Goal: Task Accomplishment & Management: Manage account settings

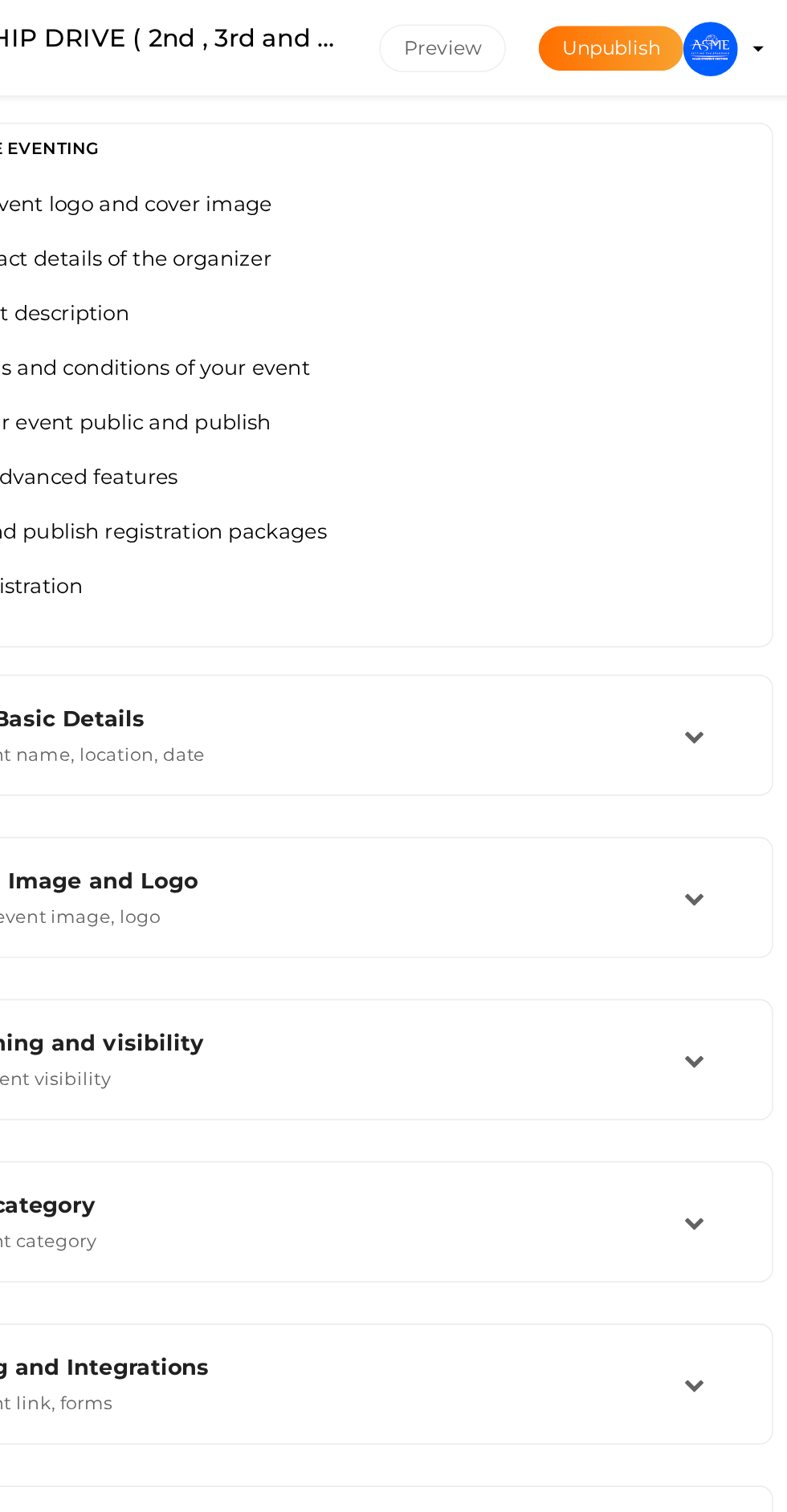
click at [734, 28] on img at bounding box center [734, 28] width 32 height 32
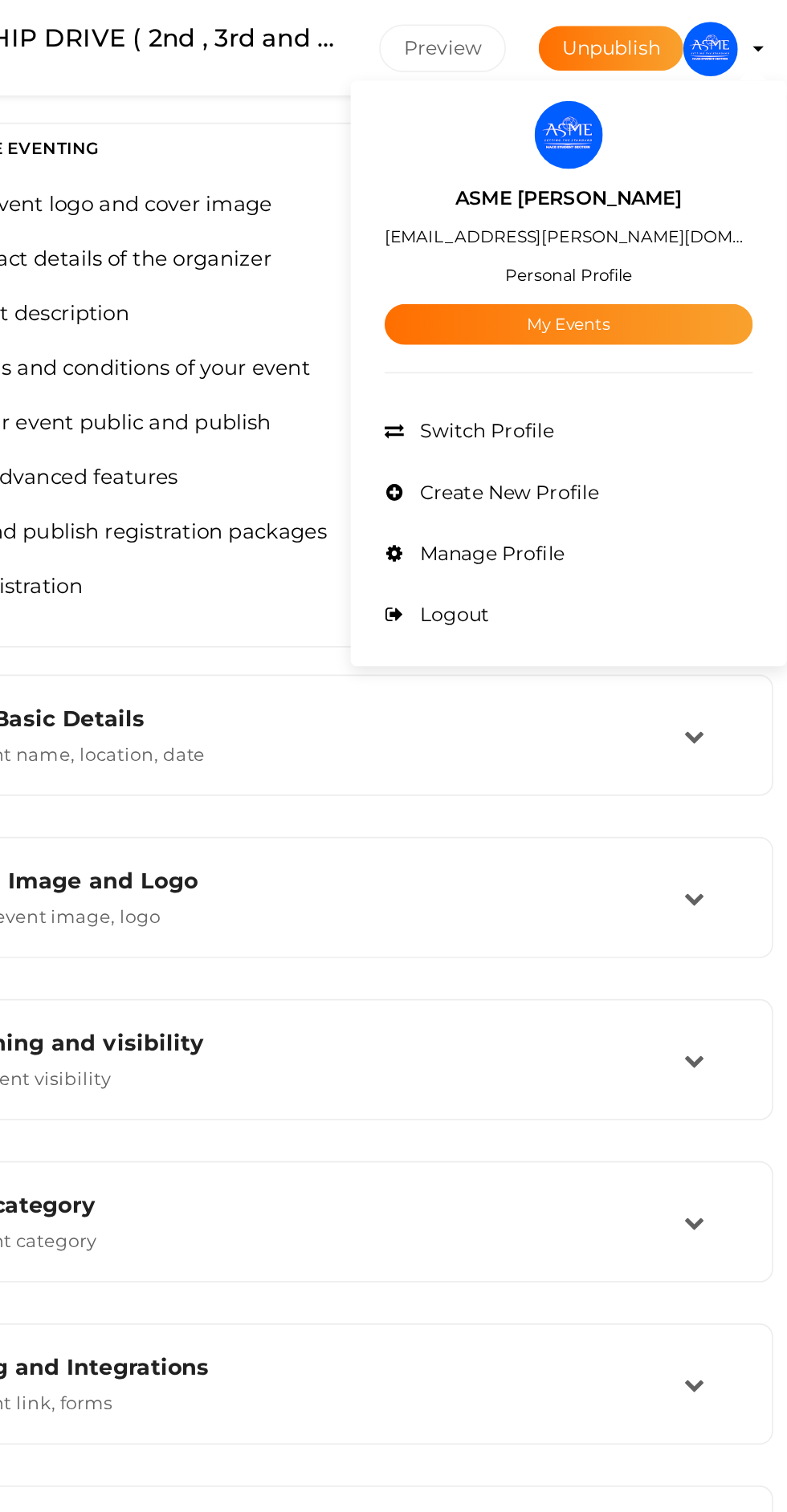
click at [711, 198] on link "My Events" at bounding box center [651, 190] width 217 height 24
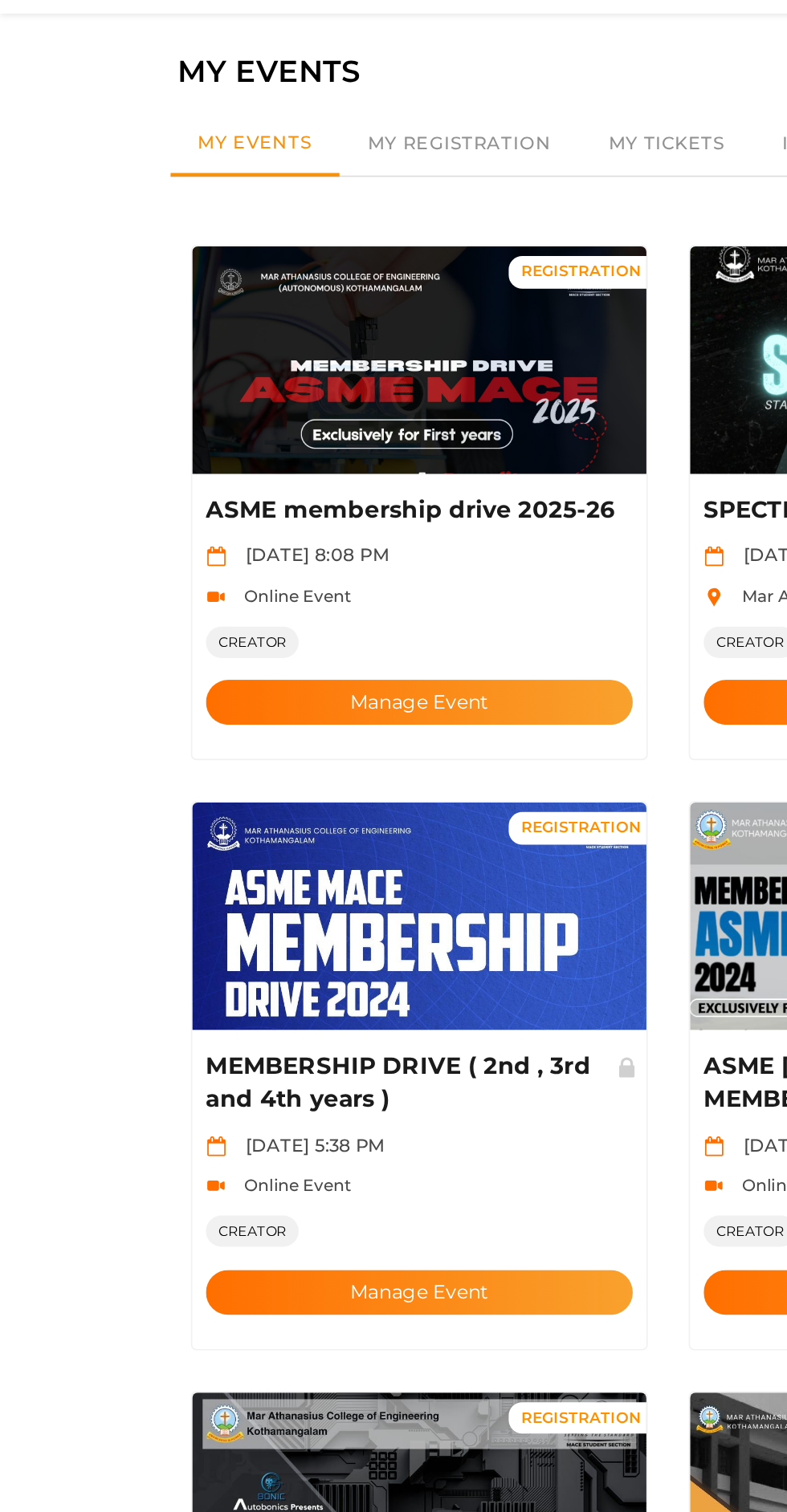
click at [167, 452] on button "Manage Event" at bounding box center [247, 465] width 252 height 27
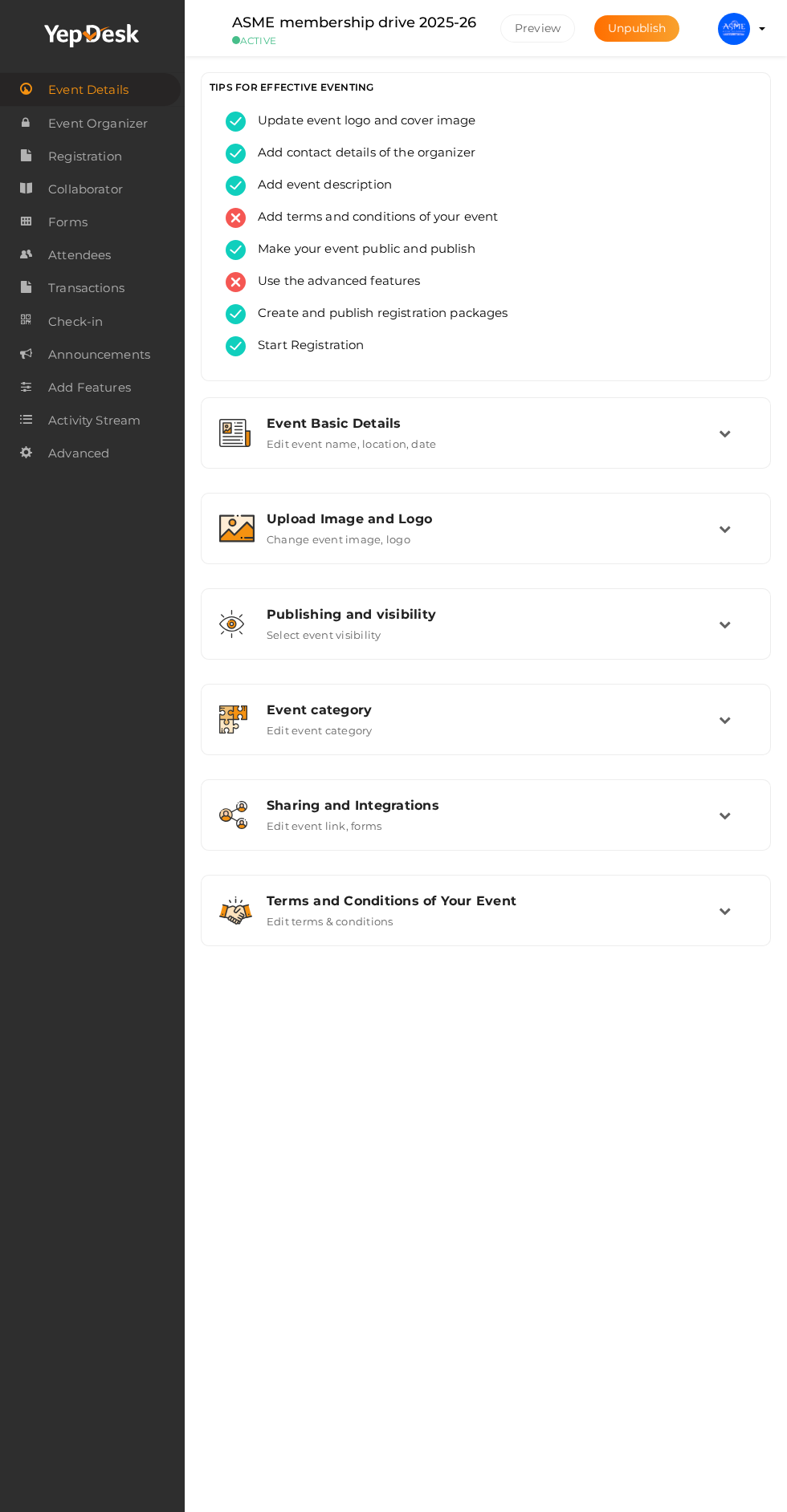
click at [221, 531] on img at bounding box center [237, 529] width 35 height 28
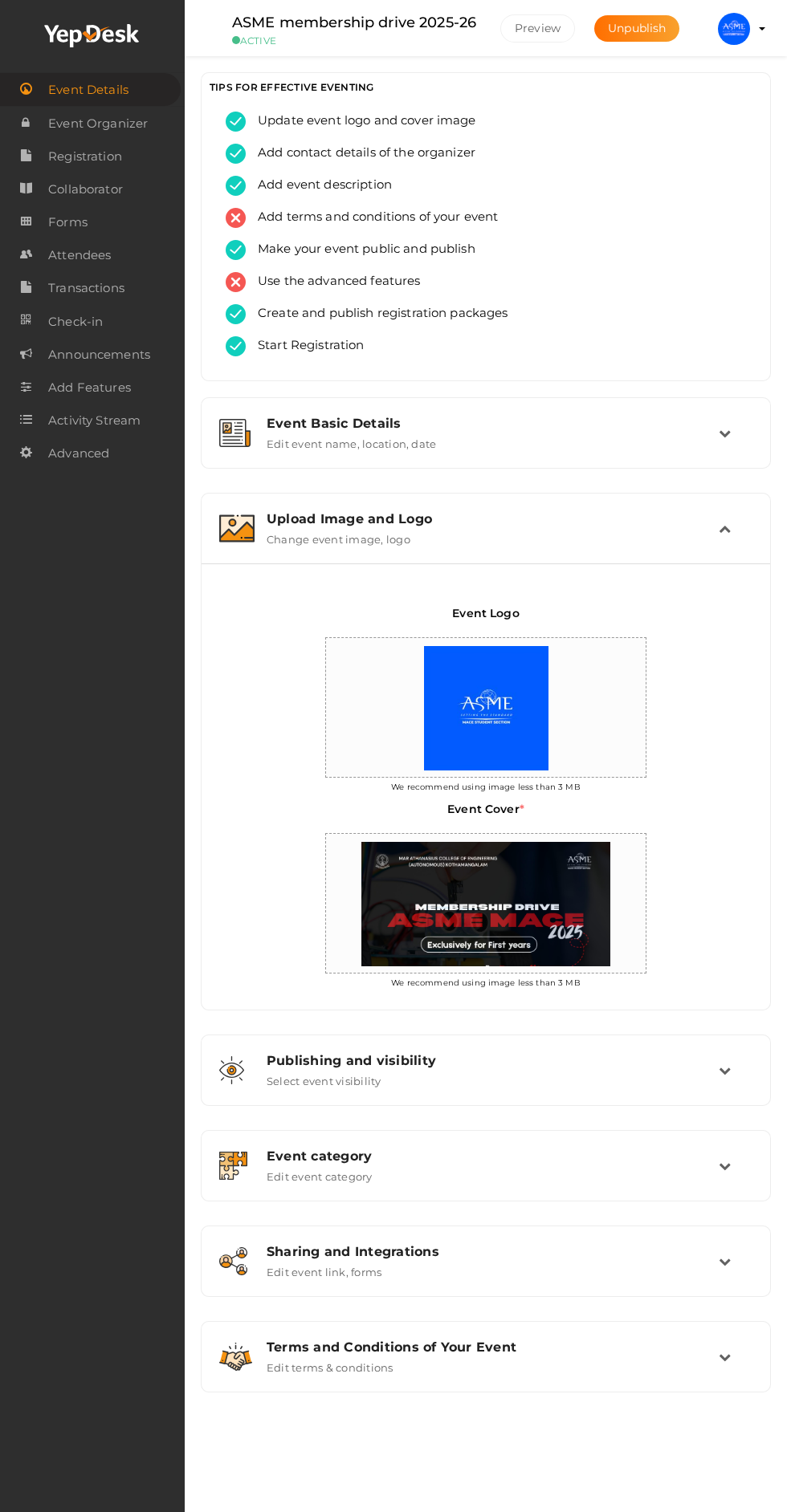
click at [227, 522] on img at bounding box center [237, 529] width 35 height 28
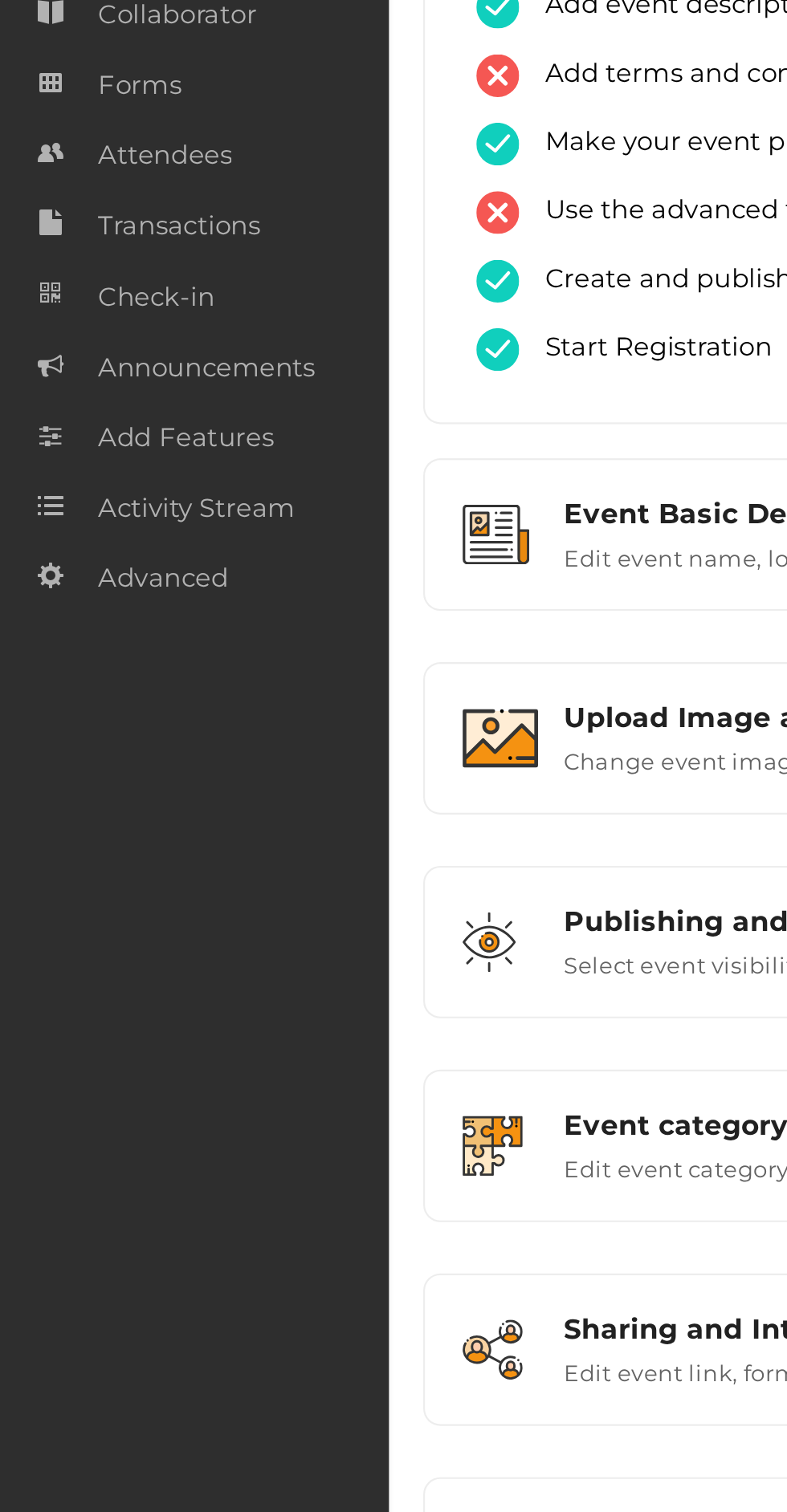
scroll to position [1, 0]
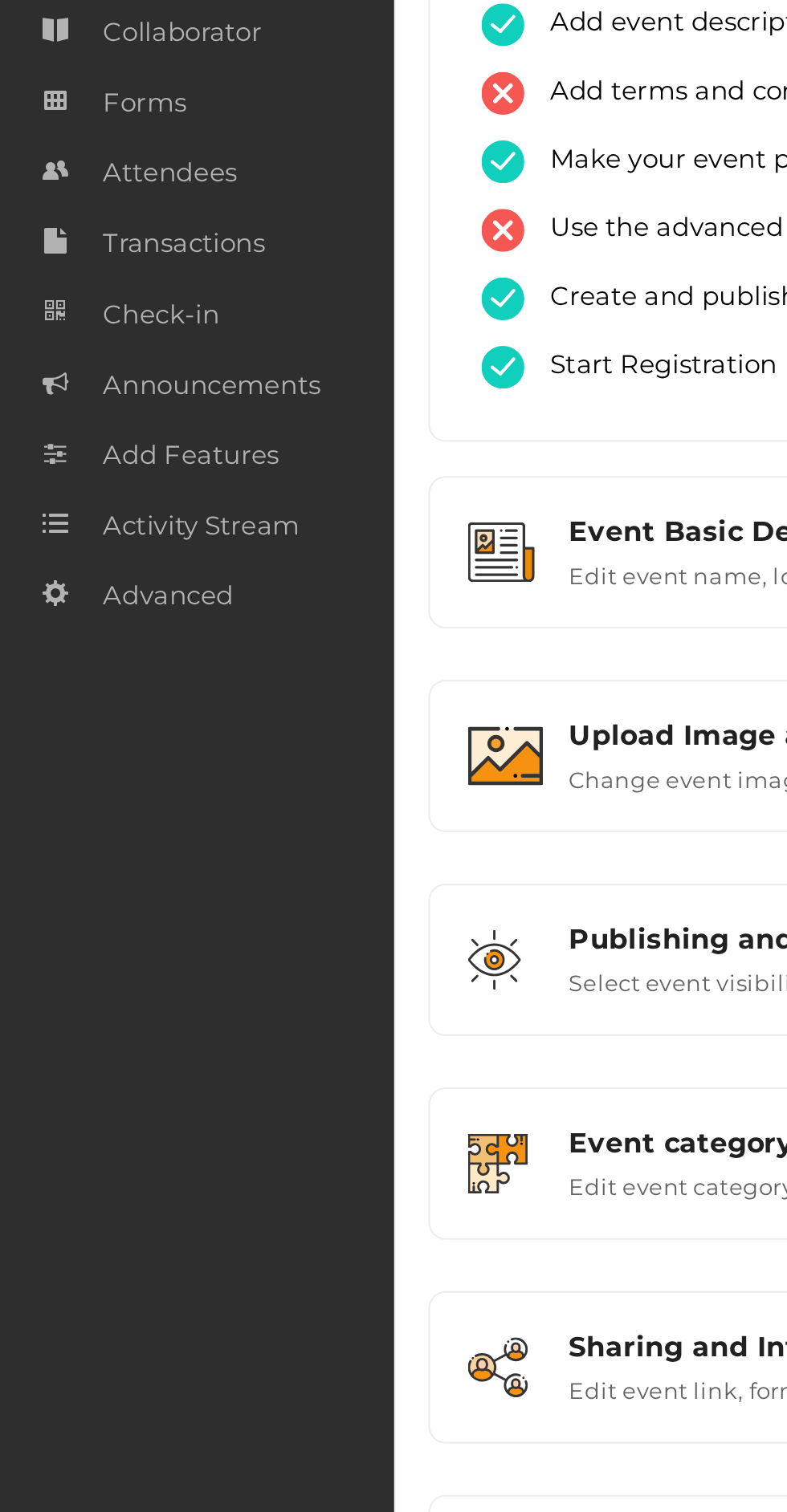
click at [108, 255] on span "Attendees" at bounding box center [79, 255] width 63 height 32
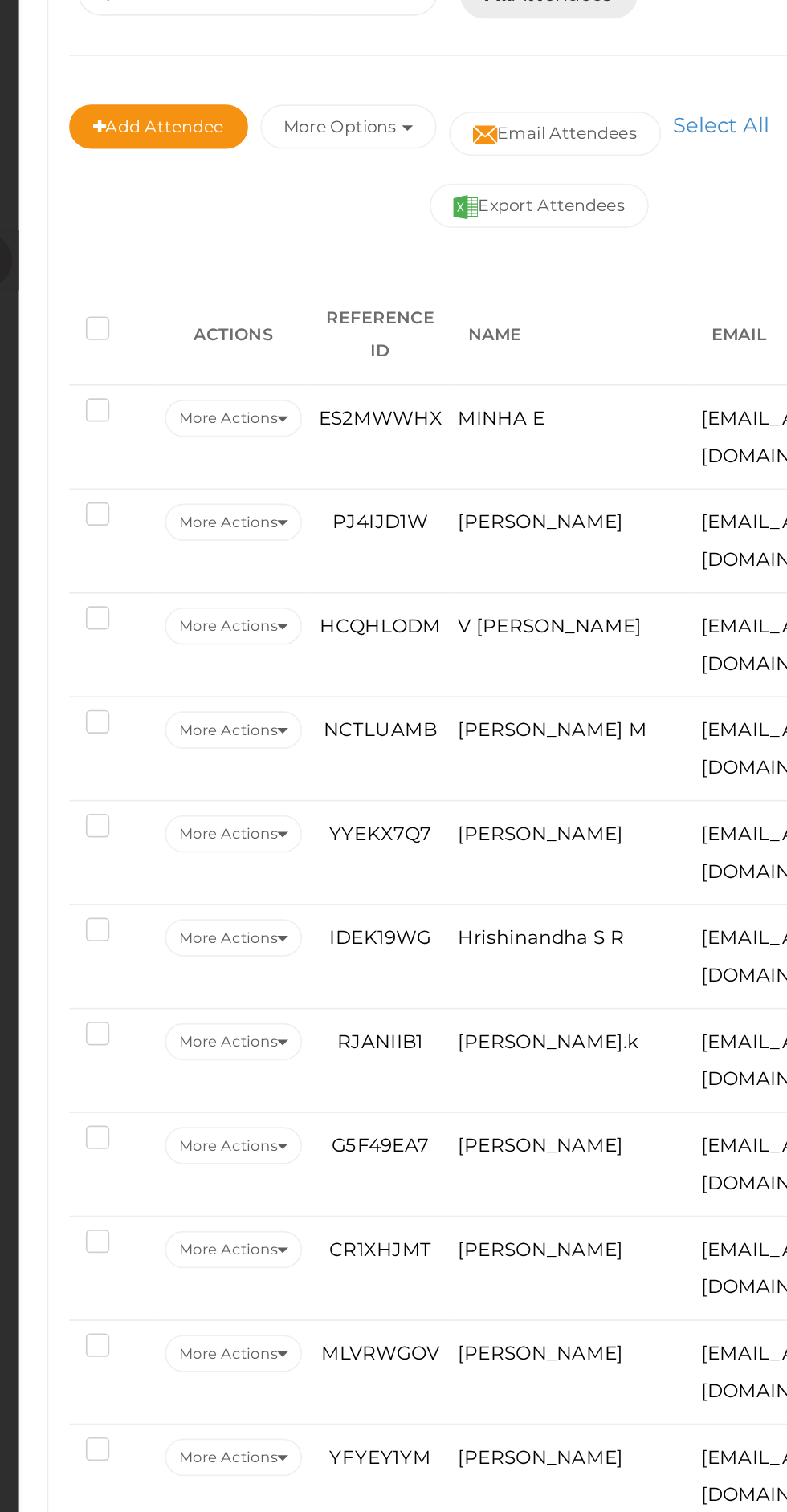
scroll to position [245, 0]
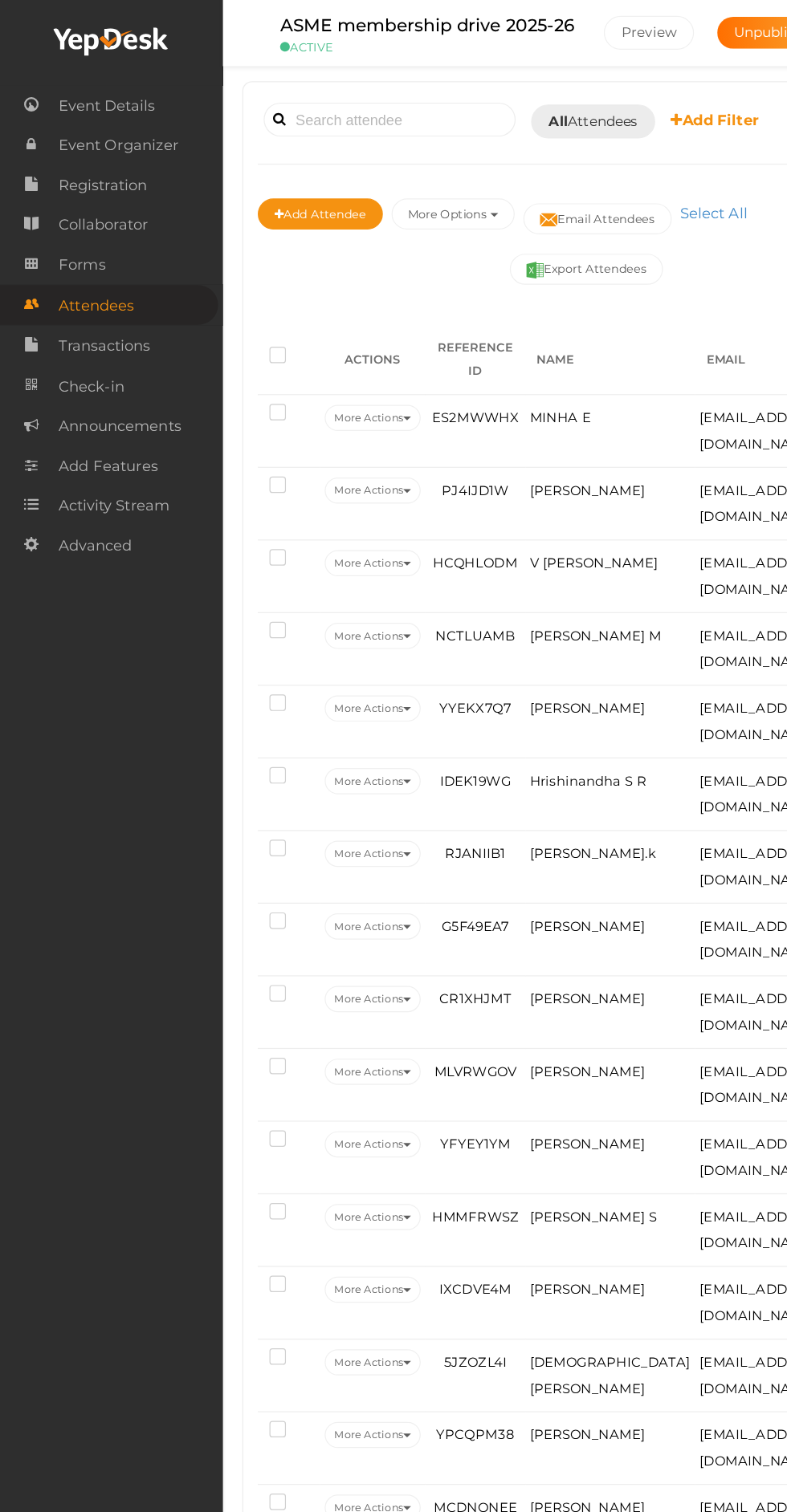
click at [94, 225] on link "Forms" at bounding box center [92, 220] width 184 height 33
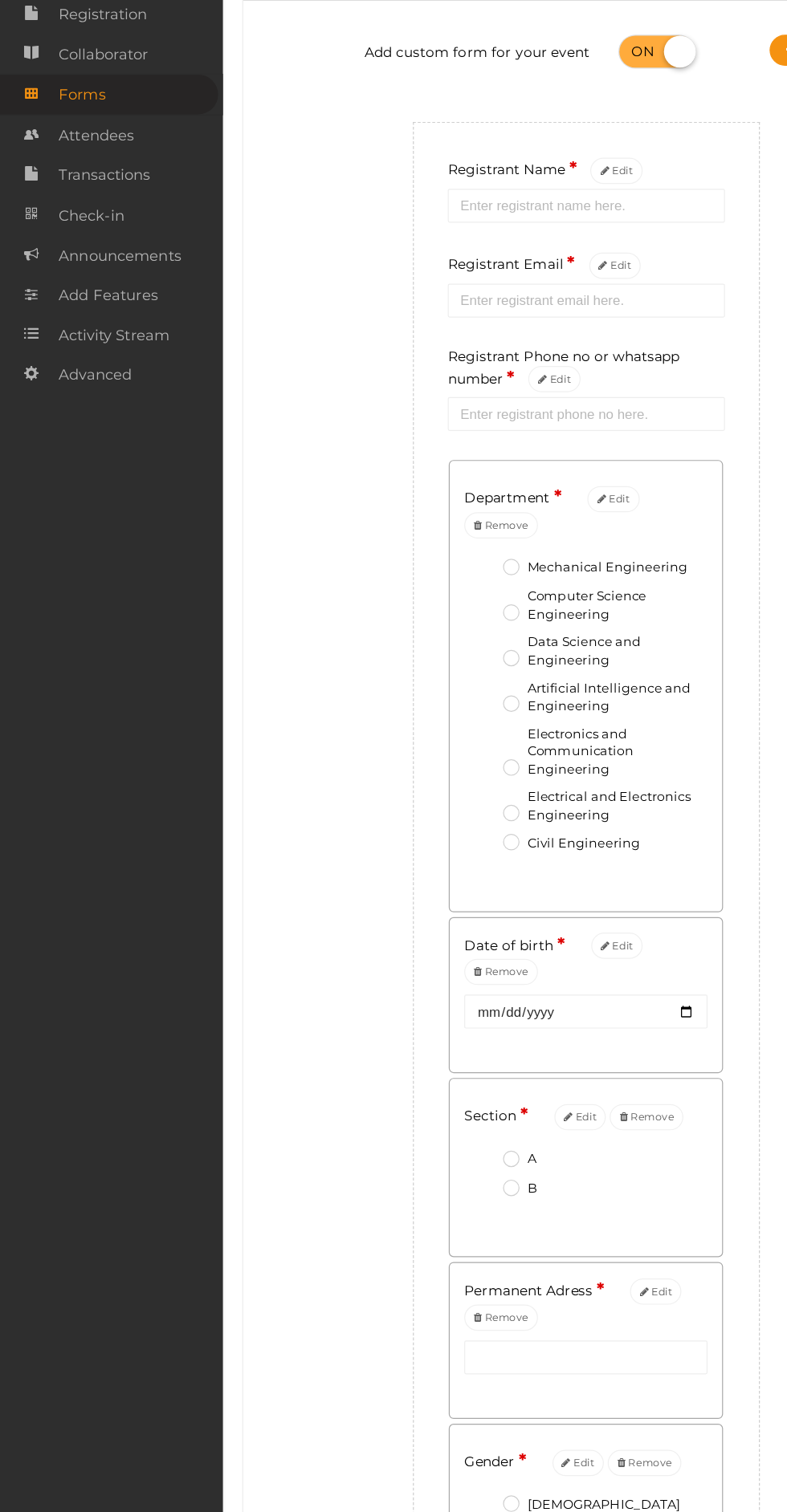
click at [120, 267] on link "Attendees" at bounding box center [92, 254] width 184 height 33
